Goal: Task Accomplishment & Management: Use online tool/utility

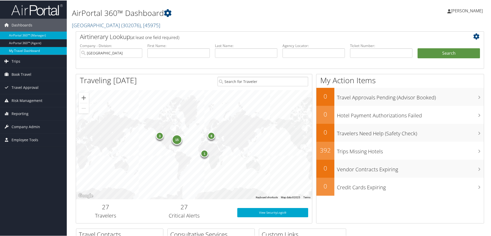
drag, startPoint x: 16, startPoint y: 60, endPoint x: 48, endPoint y: 53, distance: 32.5
click at [16, 59] on span "Trips" at bounding box center [16, 60] width 9 height 13
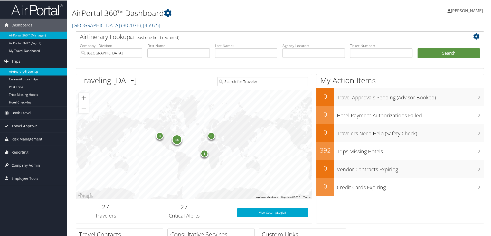
click at [33, 70] on link "Airtinerary® Lookup" at bounding box center [33, 71] width 67 height 8
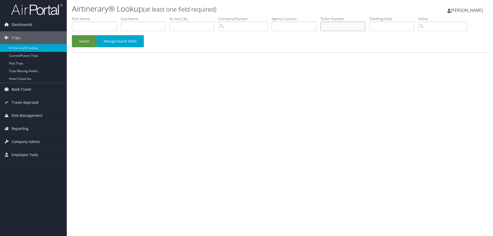
click at [337, 26] on input "text" at bounding box center [342, 26] width 45 height 9
type input "0067310689394"
click at [72, 35] on button "Search" at bounding box center [84, 41] width 25 height 12
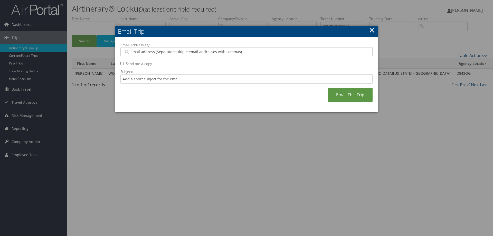
click at [148, 52] on input "Email Address(es):" at bounding box center [246, 51] width 245 height 5
type input "[EMAIL_ADDRESS][DOMAIN_NAME]"
click at [148, 77] on input "Subject:" at bounding box center [246, 78] width 252 height 9
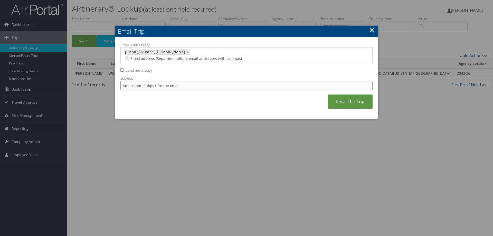
type input "Here is the copy you requested"
click at [130, 53] on span "[EMAIL_ADDRESS][DOMAIN_NAME]" at bounding box center [154, 51] width 61 height 5
type input "[EMAIL_ADDRESS][DOMAIN_NAME]"
click at [170, 56] on input "Email Address(es):" at bounding box center [231, 58] width 214 height 5
type input "[EMAIL_ADDRESS][DOMAIN_NAME]"
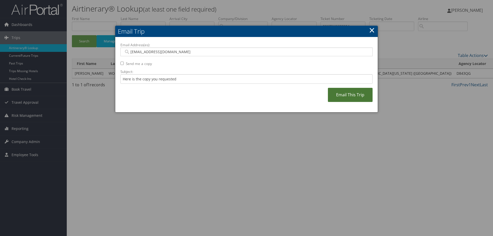
type input "[EMAIL_ADDRESS][DOMAIN_NAME]"
click at [347, 97] on link "Email This Trip" at bounding box center [350, 95] width 45 height 14
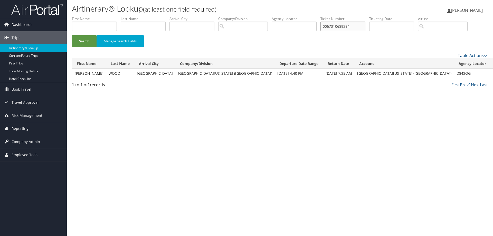
drag, startPoint x: 358, startPoint y: 28, endPoint x: 301, endPoint y: 26, distance: 56.7
click at [301, 16] on ul "First Name Last Name Departure City Arrival City Company/Division Airport/City …" at bounding box center [280, 16] width 416 height 0
type input "0"
type input "0557310689393"
click at [72, 35] on button "Search" at bounding box center [84, 41] width 25 height 12
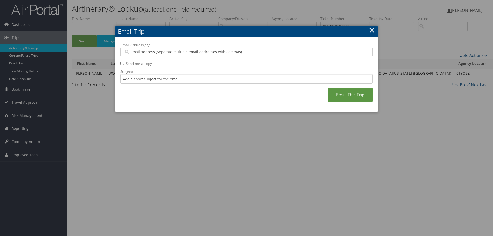
click at [142, 51] on input "Email Address(es):" at bounding box center [246, 51] width 245 height 5
type input "kylieu"
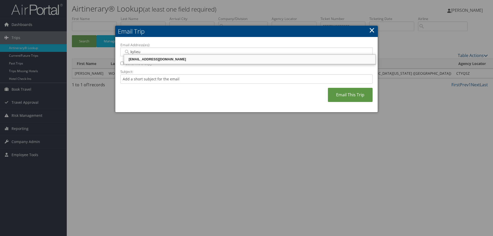
click at [141, 58] on div "[EMAIL_ADDRESS][DOMAIN_NAME]" at bounding box center [250, 59] width 250 height 5
type input "[EMAIL_ADDRESS][DOMAIN_NAME]"
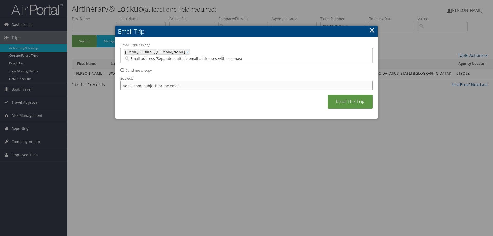
click at [139, 81] on input "Subject:" at bounding box center [246, 85] width 252 height 9
type input "Here is the copy you requested"
click at [352, 94] on link "Email This Trip" at bounding box center [350, 101] width 45 height 14
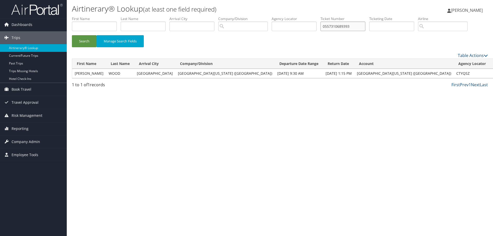
drag, startPoint x: 356, startPoint y: 26, endPoint x: 311, endPoint y: 26, distance: 44.9
click at [311, 16] on ul "First Name Last Name Departure City Arrival City Company/Division Airport/City …" at bounding box center [280, 16] width 416 height 0
type input "0557310689392"
click at [72, 35] on button "Search" at bounding box center [84, 41] width 25 height 12
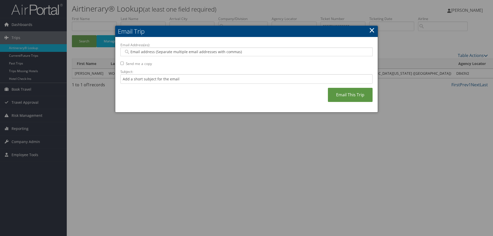
click at [166, 50] on input "Email Address(es):" at bounding box center [246, 51] width 245 height 5
type input "kylieu"
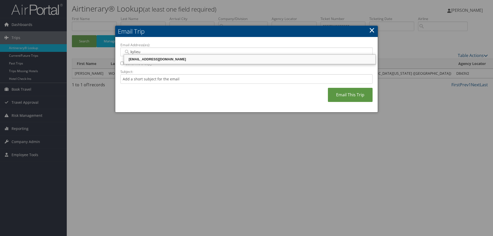
click at [158, 59] on div "[EMAIL_ADDRESS][DOMAIN_NAME]" at bounding box center [250, 59] width 250 height 5
type input "[EMAIL_ADDRESS][DOMAIN_NAME]"
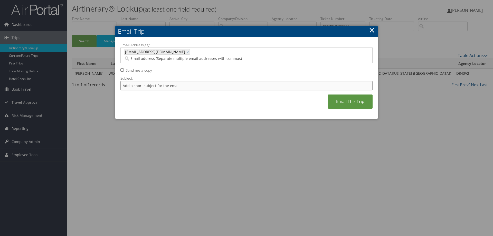
click at [155, 81] on input "Subject:" at bounding box center [246, 85] width 252 height 9
type input "Here is the copy you requested"
click at [349, 98] on link "Email This Trip" at bounding box center [350, 101] width 45 height 14
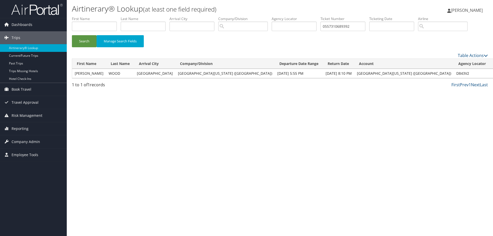
click at [493, 73] on link "View" at bounding box center [497, 73] width 8 height 5
click at [357, 27] on input "0557310689392" at bounding box center [342, 26] width 45 height 9
drag, startPoint x: 360, startPoint y: 27, endPoint x: 293, endPoint y: 27, distance: 67.0
click at [293, 16] on ul "First Name Last Name Departure City Arrival City Company/Division Airport/City …" at bounding box center [280, 16] width 416 height 0
click at [359, 27] on input "0557310689392" at bounding box center [342, 26] width 45 height 9
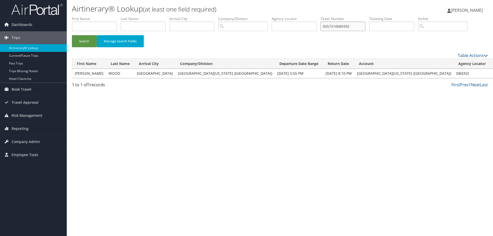
drag, startPoint x: 358, startPoint y: 25, endPoint x: 337, endPoint y: 25, distance: 21.3
click at [337, 25] on input "0557310689392" at bounding box center [342, 26] width 45 height 9
type input "0557309357170"
click at [72, 35] on button "Search" at bounding box center [84, 41] width 25 height 12
click at [493, 73] on link "View" at bounding box center [497, 73] width 8 height 5
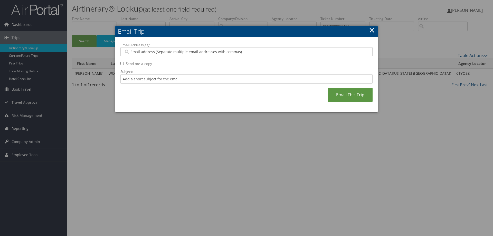
click at [146, 51] on input "Email Address(es):" at bounding box center [246, 51] width 245 height 5
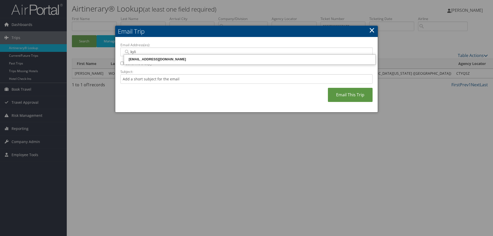
type input "[PERSON_NAME]"
click at [155, 58] on div "[EMAIL_ADDRESS][DOMAIN_NAME]" at bounding box center [250, 59] width 250 height 5
type input "[EMAIL_ADDRESS][DOMAIN_NAME]"
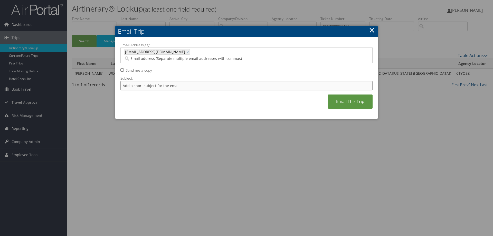
drag, startPoint x: 158, startPoint y: 78, endPoint x: 157, endPoint y: 83, distance: 4.9
click at [158, 81] on input "Subject:" at bounding box center [246, 85] width 252 height 9
type input "Here is the copy you requested"
click at [343, 95] on link "Email This Trip" at bounding box center [350, 101] width 45 height 14
